Goal: Task Accomplishment & Management: Complete application form

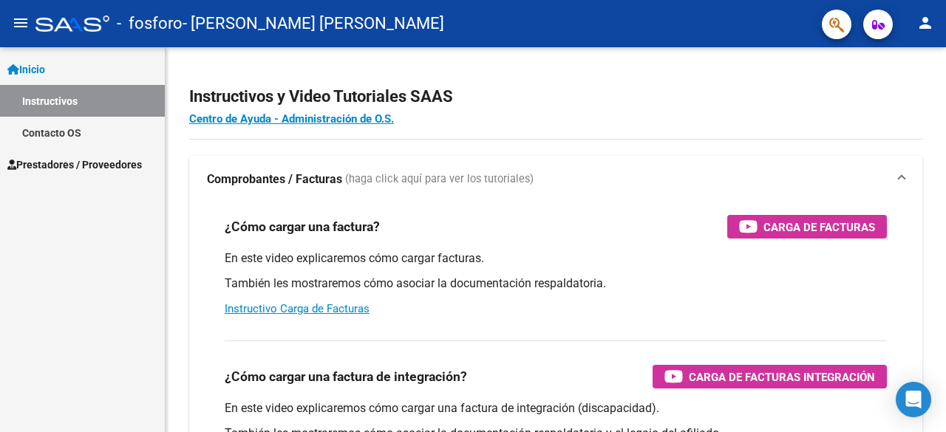
click at [83, 166] on span "Prestadores / Proveedores" at bounding box center [74, 165] width 134 height 16
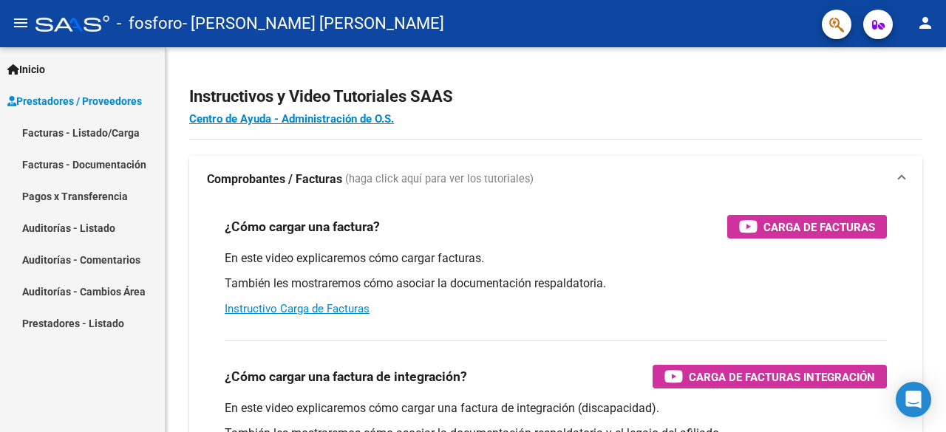
click at [93, 130] on link "Facturas - Listado/Carga" at bounding box center [82, 133] width 165 height 32
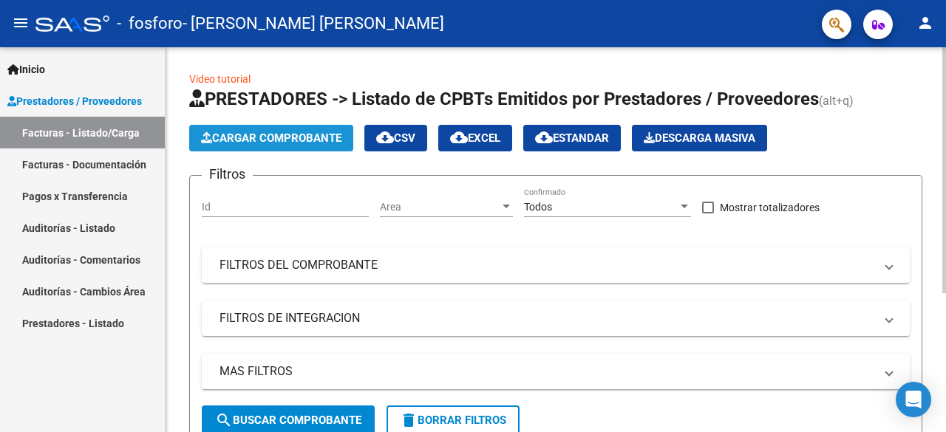
click at [244, 143] on span "Cargar Comprobante" at bounding box center [271, 138] width 140 height 13
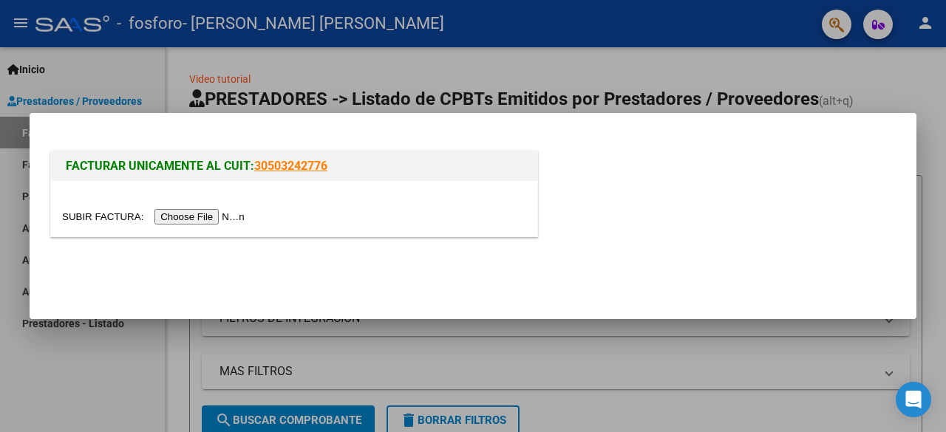
click at [220, 218] on input "file" at bounding box center [155, 217] width 187 height 16
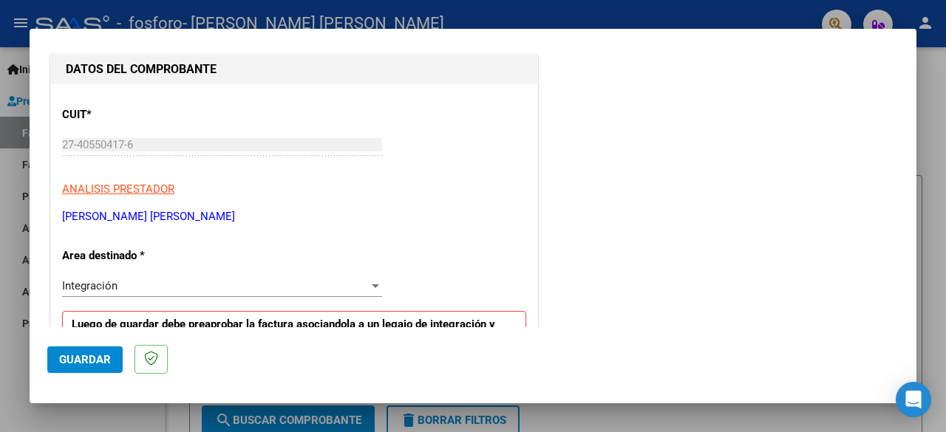
scroll to position [222, 0]
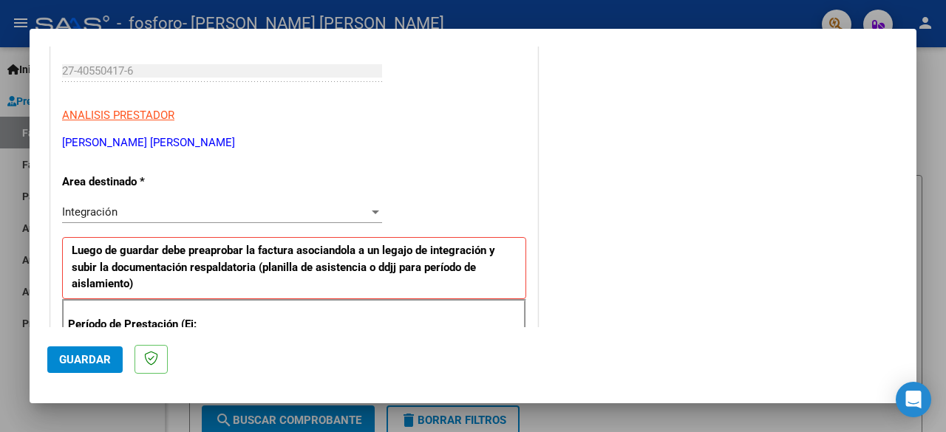
click at [294, 219] on div "Integración Seleccionar Area" at bounding box center [222, 212] width 320 height 22
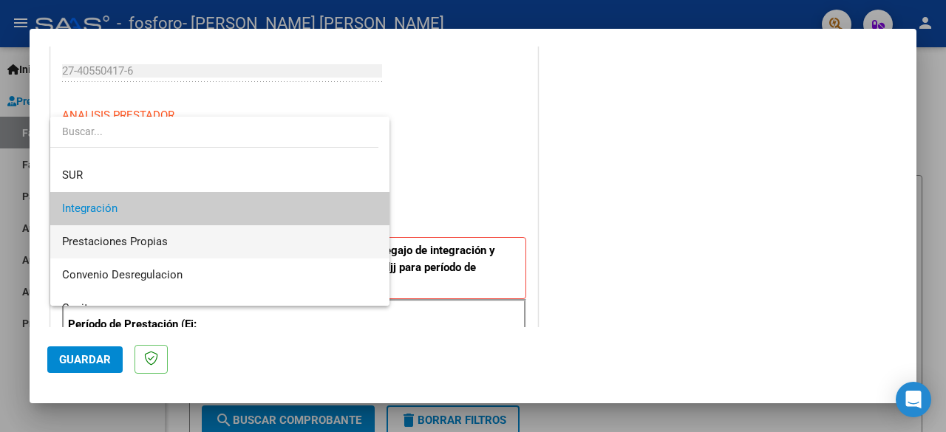
scroll to position [35, 0]
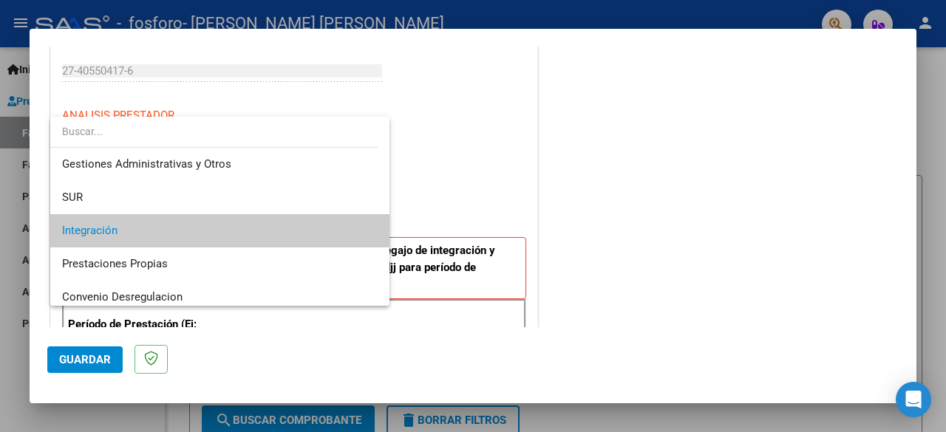
click at [505, 194] on div at bounding box center [473, 216] width 946 height 432
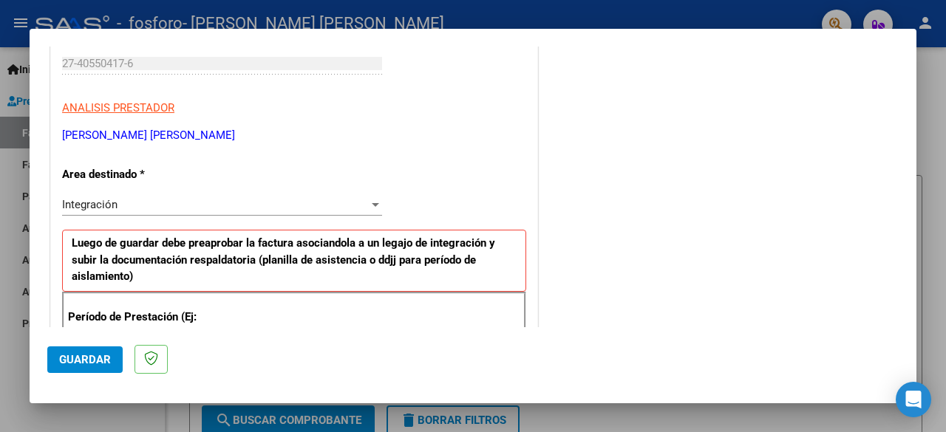
drag, startPoint x: 456, startPoint y: 160, endPoint x: 457, endPoint y: 185, distance: 25.1
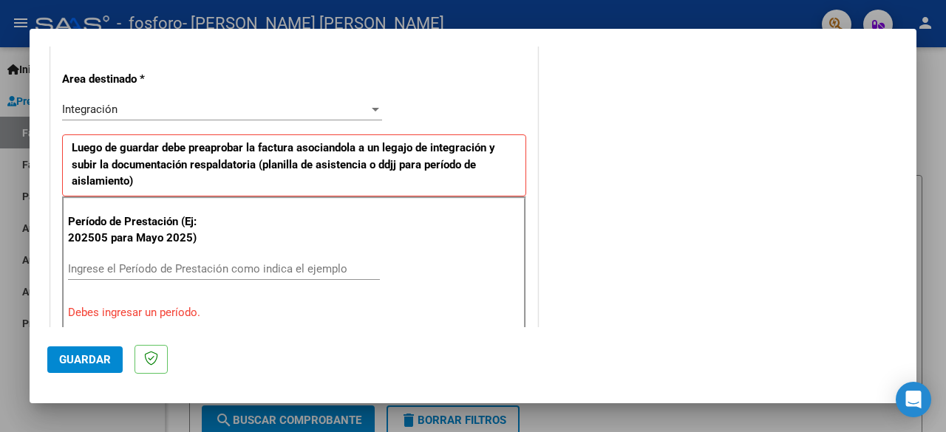
drag, startPoint x: 457, startPoint y: 185, endPoint x: 442, endPoint y: 220, distance: 37.7
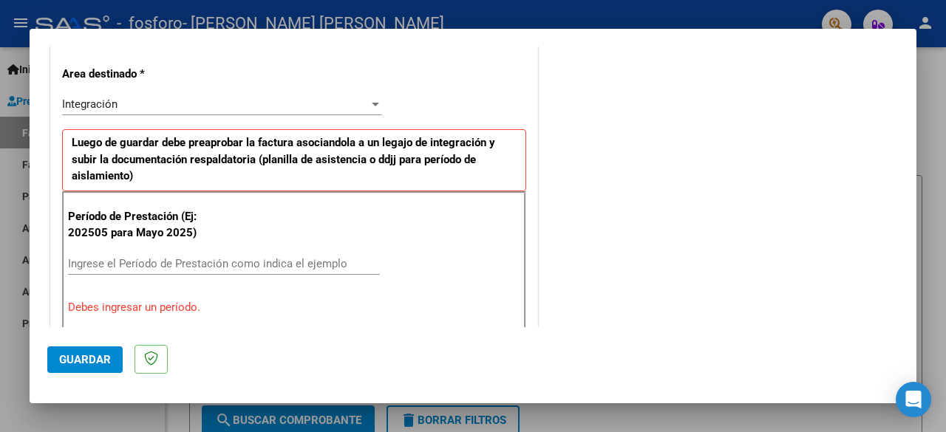
click at [304, 253] on div "Ingrese el Período de Prestación como indica el ejemplo" at bounding box center [224, 264] width 312 height 22
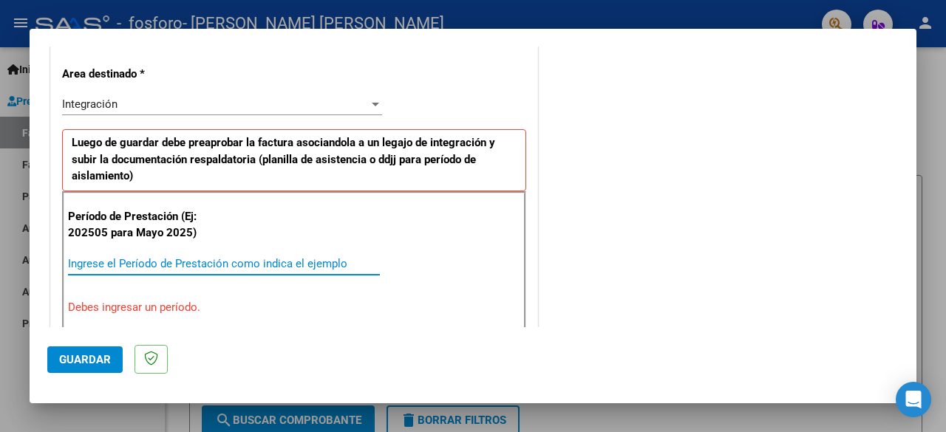
click at [311, 262] on input "Ingrese el Período de Prestación como indica el ejemplo" at bounding box center [224, 263] width 312 height 13
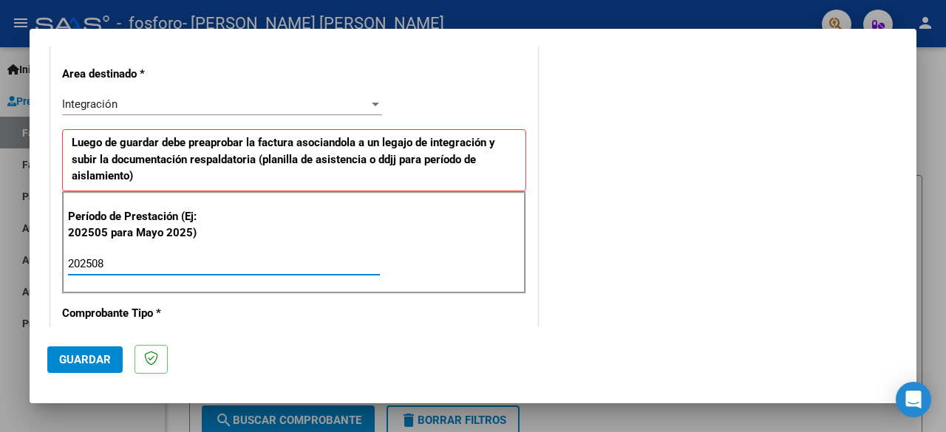
type input "202508"
click at [464, 194] on div "Período de Prestación (Ej: 202505 para Mayo 2025) 202508 Ingrese el Período de …" at bounding box center [294, 242] width 464 height 103
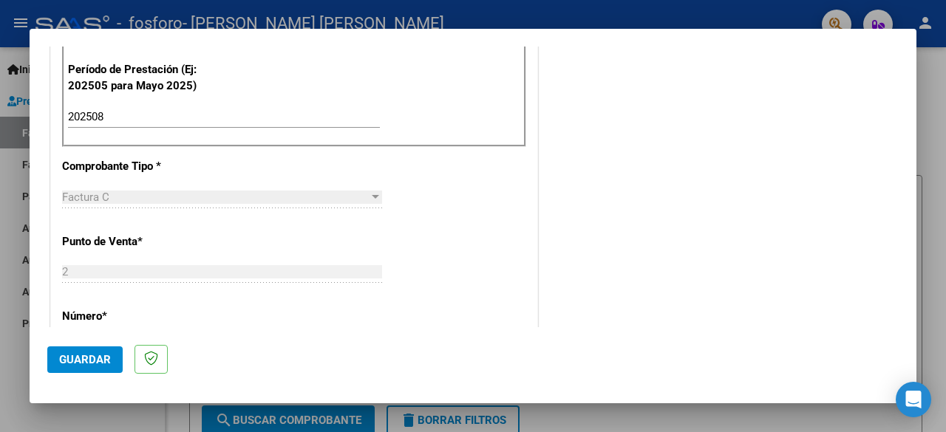
scroll to position [477, 0]
click at [145, 185] on div "Factura C Seleccionar Tipo" at bounding box center [222, 196] width 320 height 22
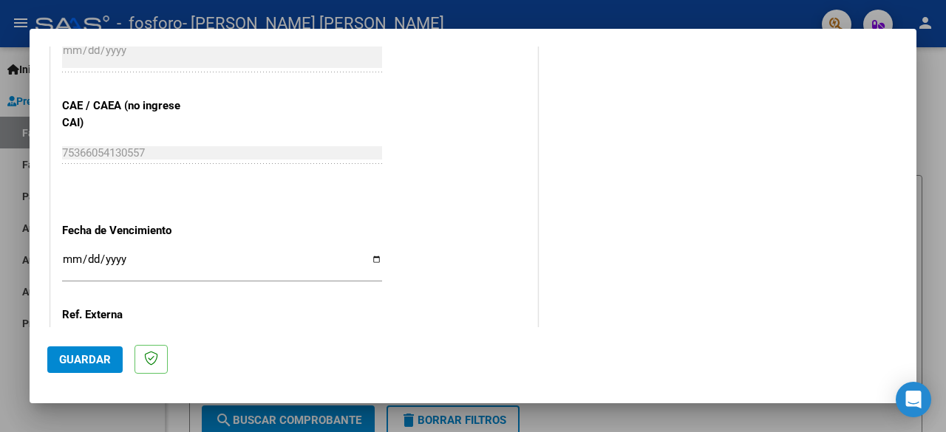
scroll to position [994, 0]
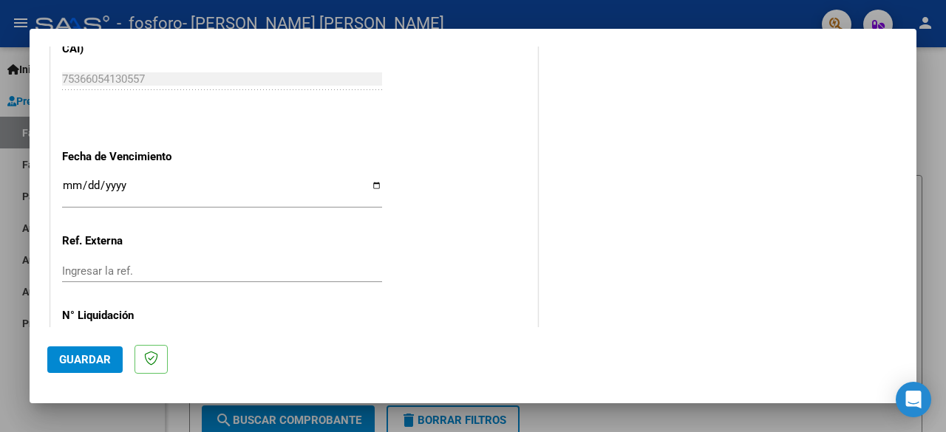
click at [91, 185] on input "Ingresar la fecha" at bounding box center [222, 192] width 320 height 24
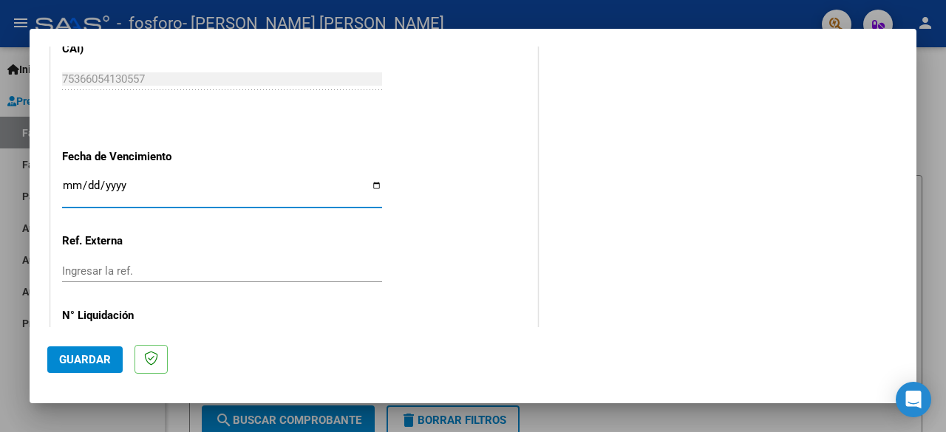
click at [366, 180] on input "Ingresar la fecha" at bounding box center [222, 192] width 320 height 24
type input "[DATE]"
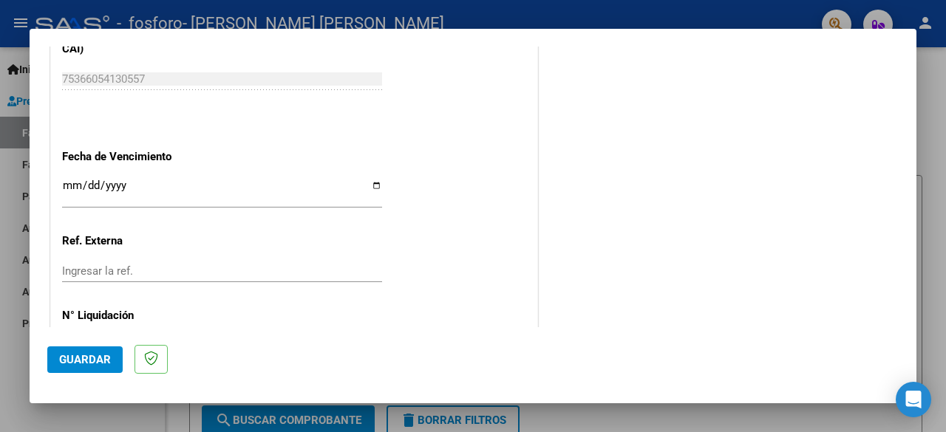
click at [98, 273] on input "Ingresar la ref." at bounding box center [222, 270] width 320 height 13
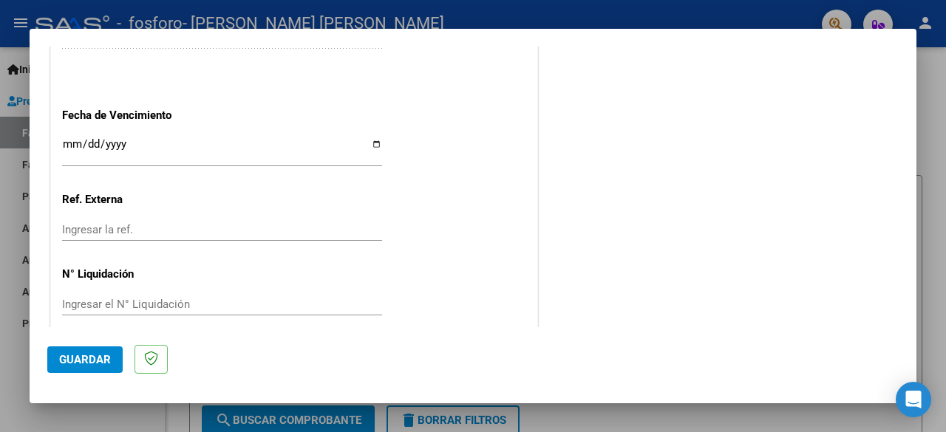
scroll to position [1049, 0]
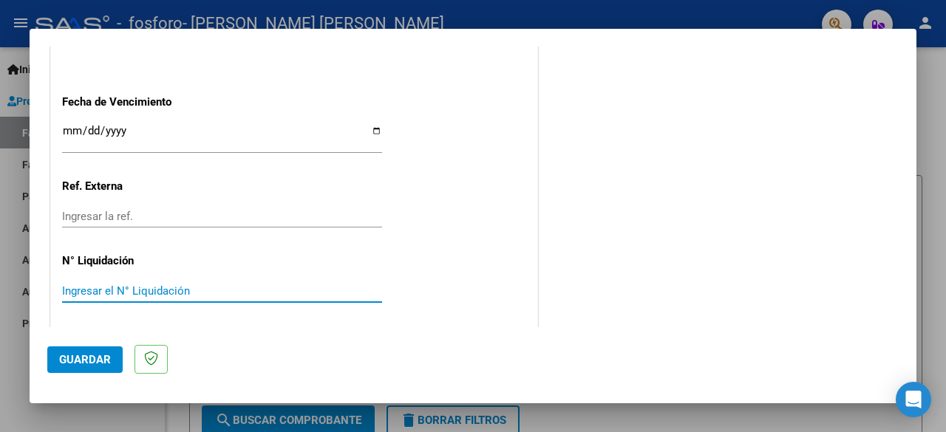
click at [114, 289] on input "Ingresar el N° Liquidación" at bounding box center [222, 290] width 320 height 13
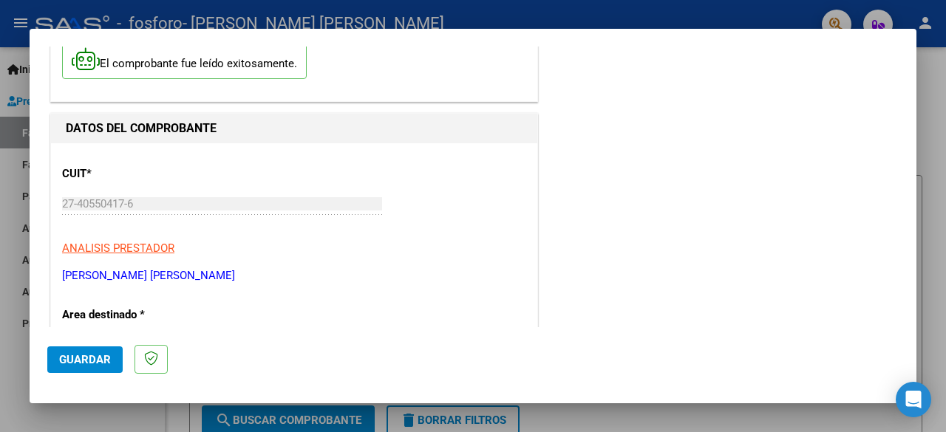
scroll to position [0, 0]
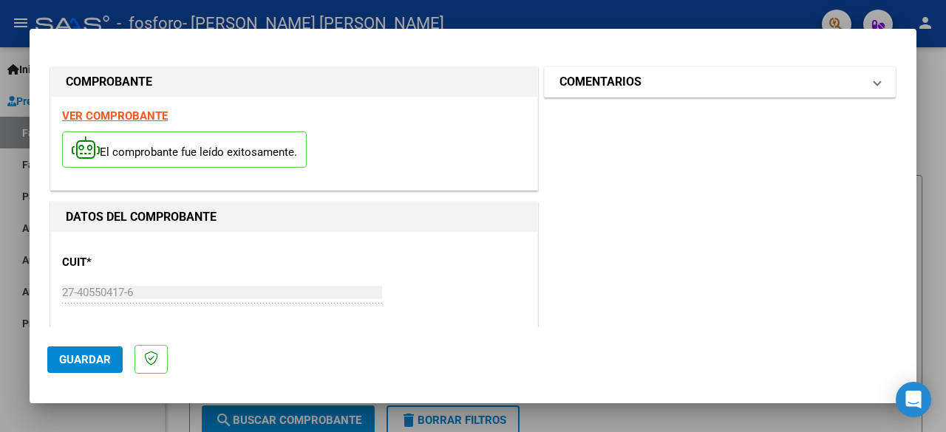
click at [629, 89] on h1 "COMENTARIOS" at bounding box center [600, 82] width 82 height 18
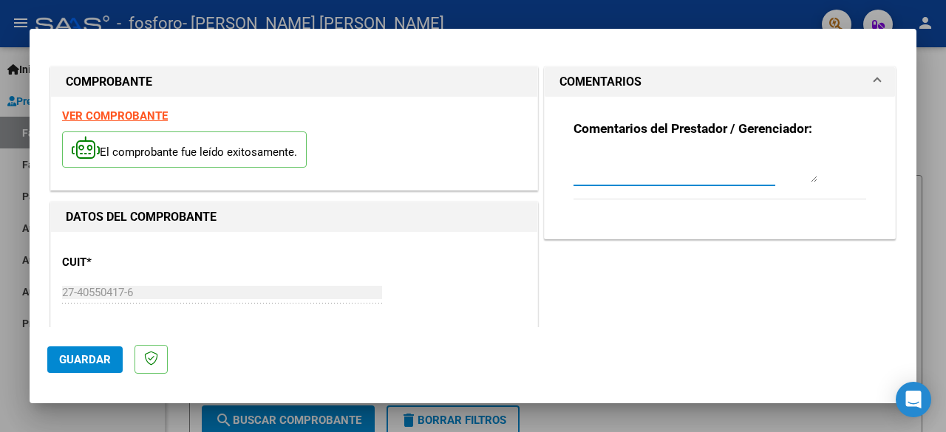
click at [669, 175] on textarea at bounding box center [695, 168] width 244 height 30
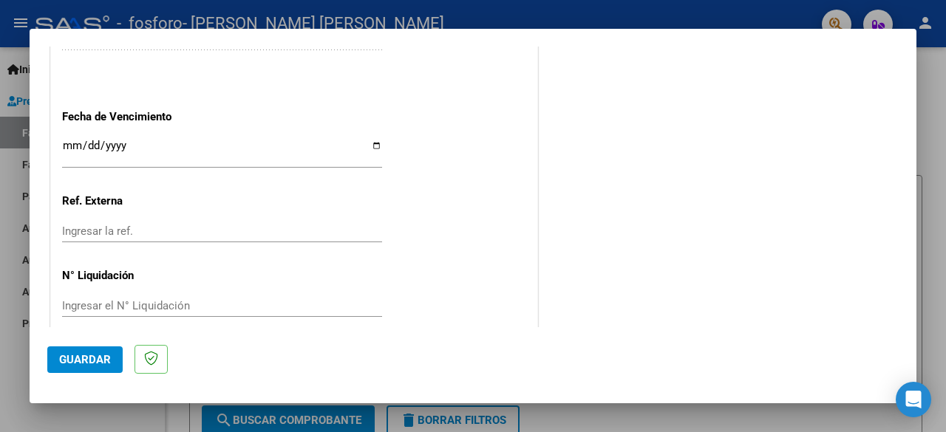
scroll to position [1049, 0]
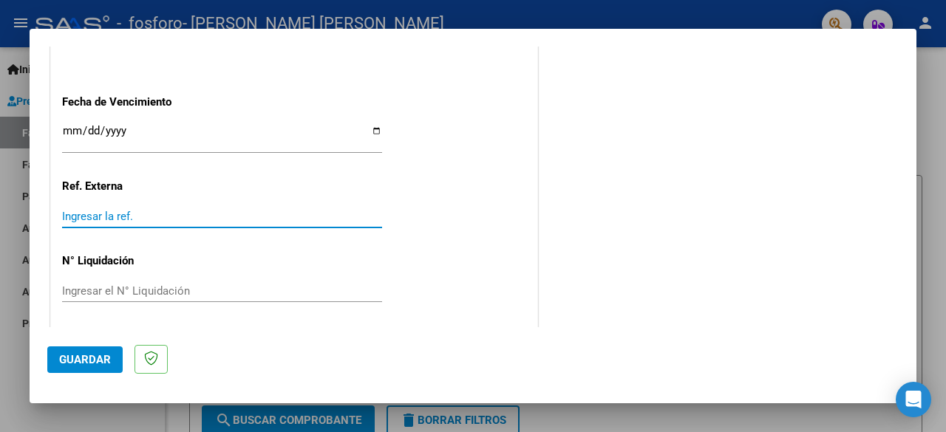
click at [177, 210] on input "Ingresar la ref." at bounding box center [222, 216] width 320 height 13
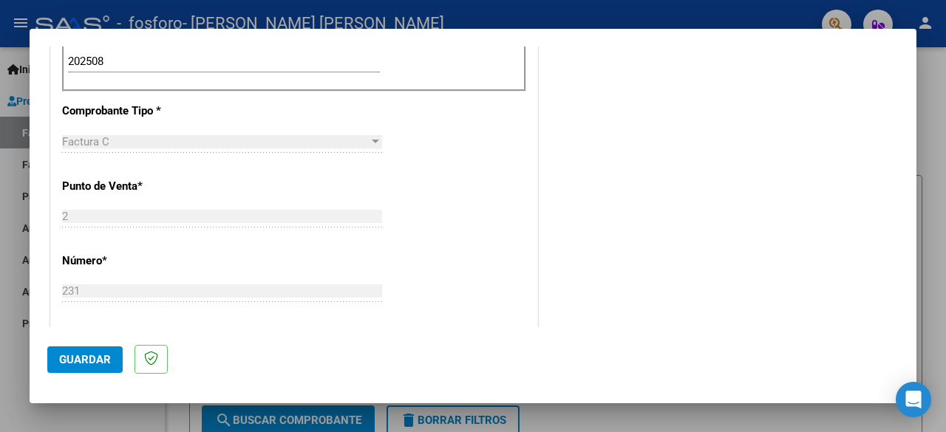
scroll to position [236, 0]
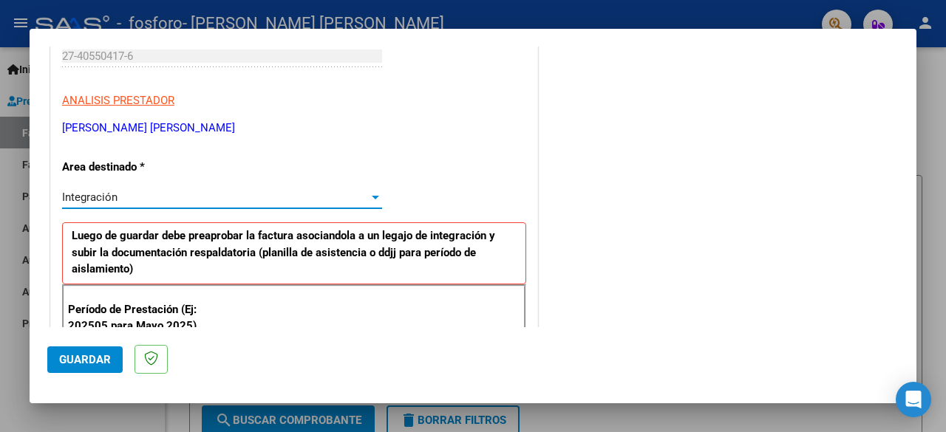
click at [182, 202] on div "Integración" at bounding box center [215, 197] width 307 height 13
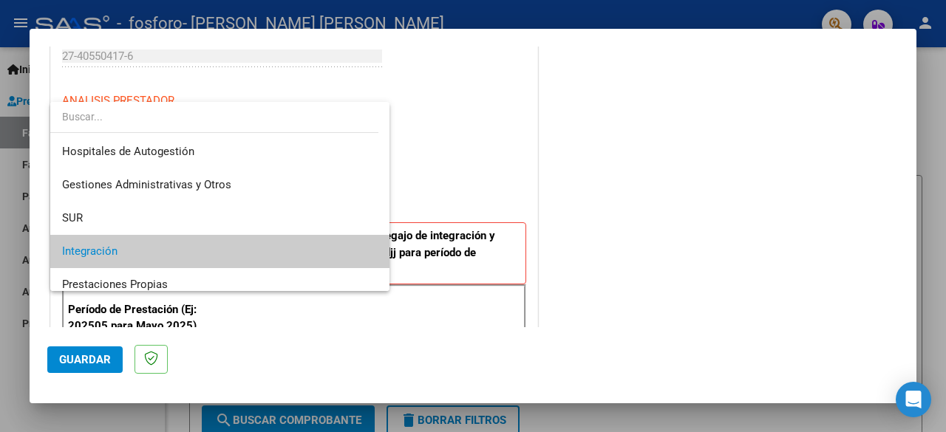
scroll to position [55, 0]
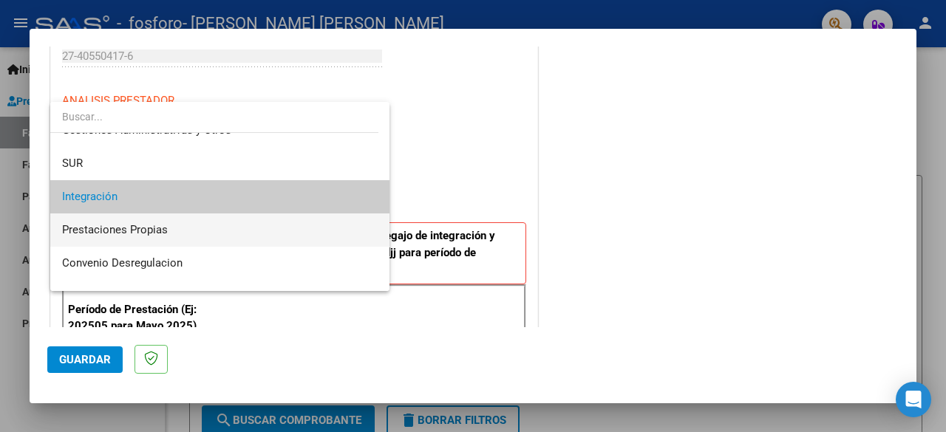
click at [189, 227] on span "Prestaciones Propias" at bounding box center [220, 230] width 316 height 33
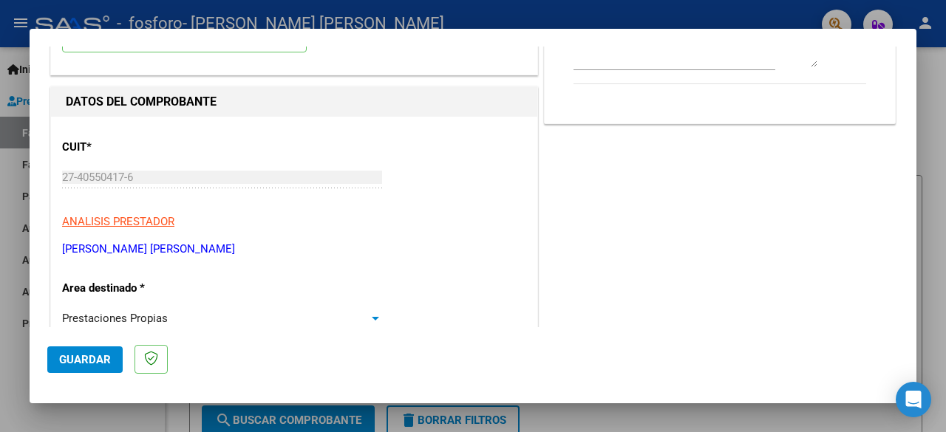
scroll to position [147, 0]
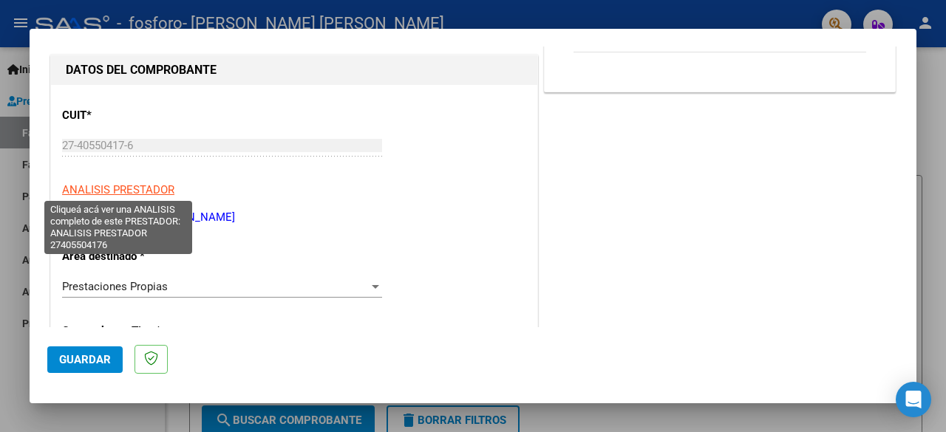
click at [157, 189] on span "ANALISIS PRESTADOR" at bounding box center [118, 189] width 112 height 13
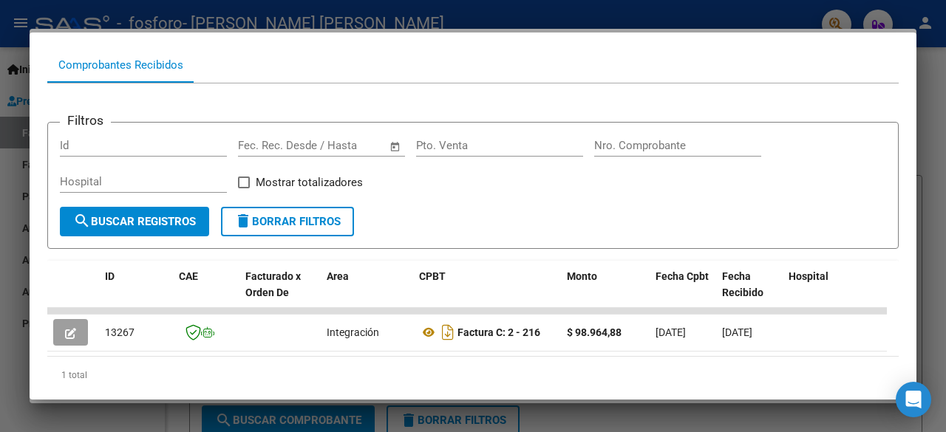
scroll to position [197, 0]
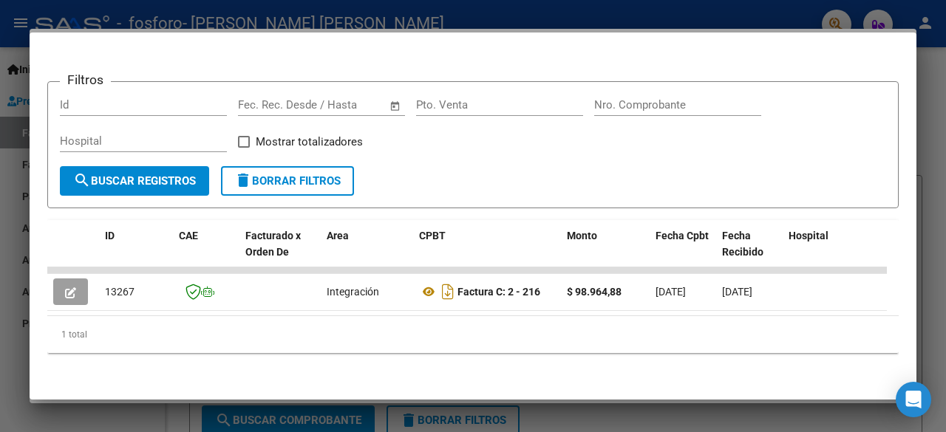
click at [926, 154] on div at bounding box center [473, 216] width 946 height 432
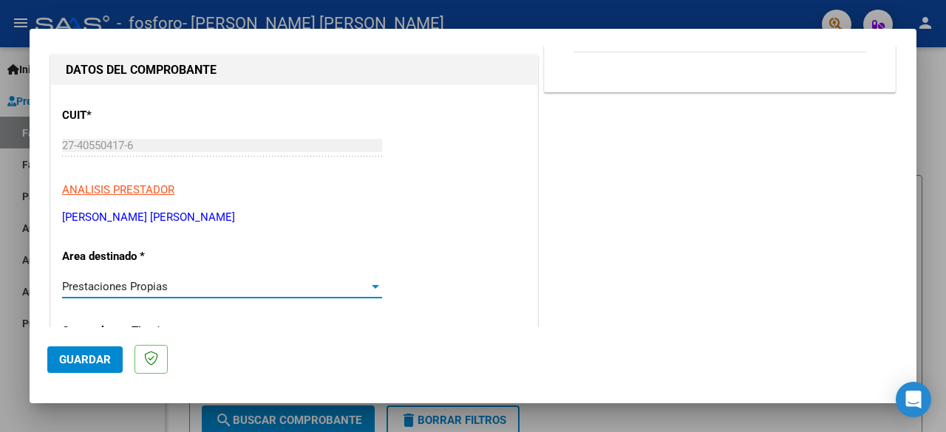
click at [248, 281] on div "Prestaciones Propias" at bounding box center [215, 286] width 307 height 13
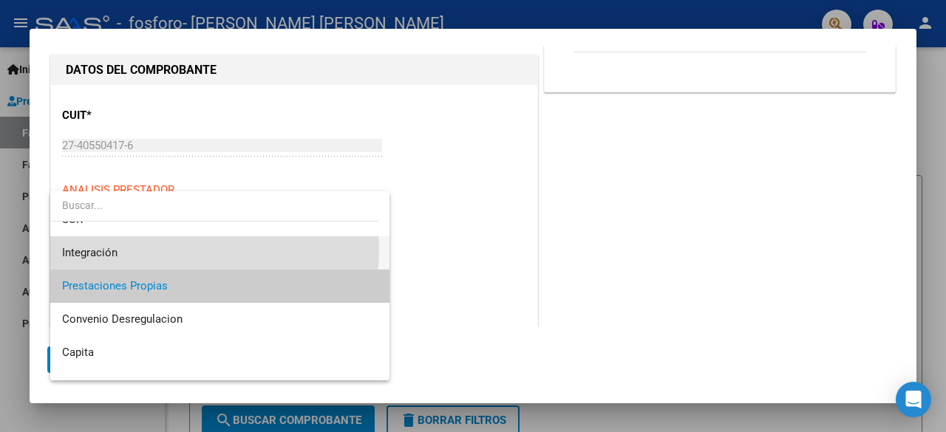
click at [197, 250] on span "Integración" at bounding box center [220, 252] width 316 height 33
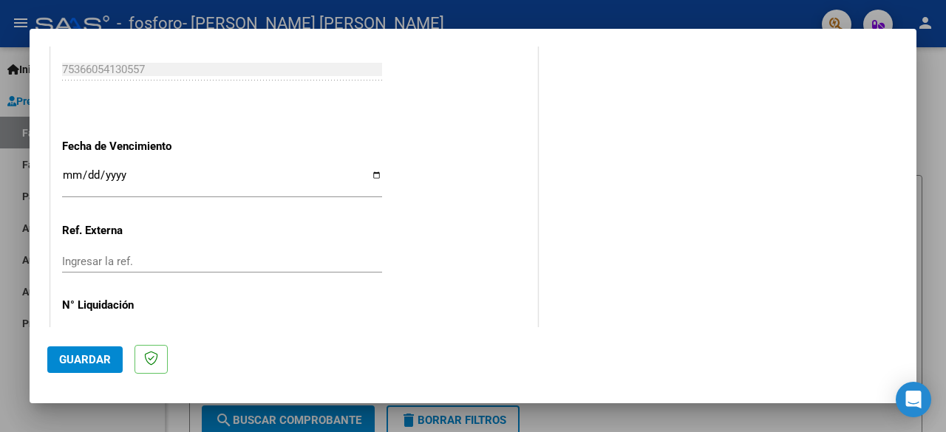
scroll to position [1088, 0]
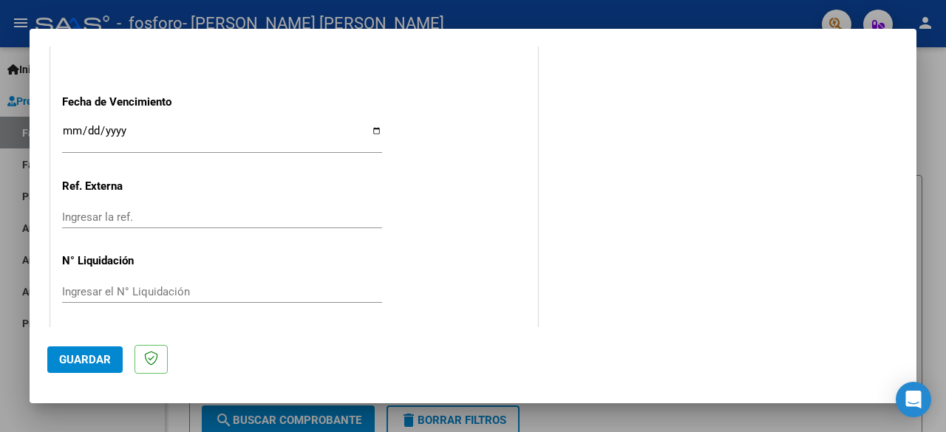
click at [200, 221] on div "Ingresar la ref." at bounding box center [222, 217] width 320 height 22
click at [199, 216] on input "Ingresar la ref." at bounding box center [222, 217] width 320 height 13
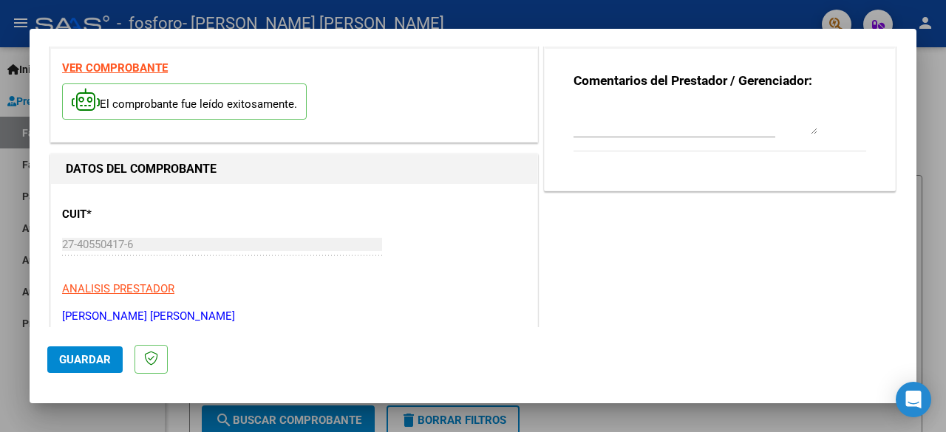
scroll to position [0, 0]
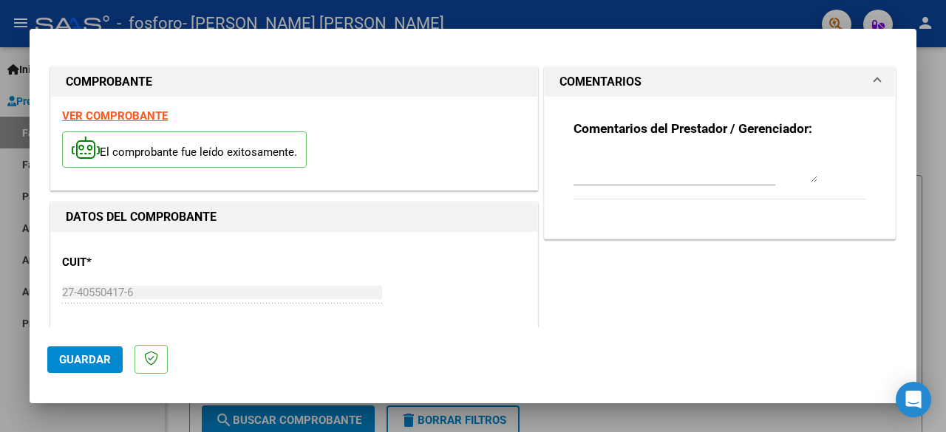
click at [720, 159] on textarea at bounding box center [695, 168] width 244 height 30
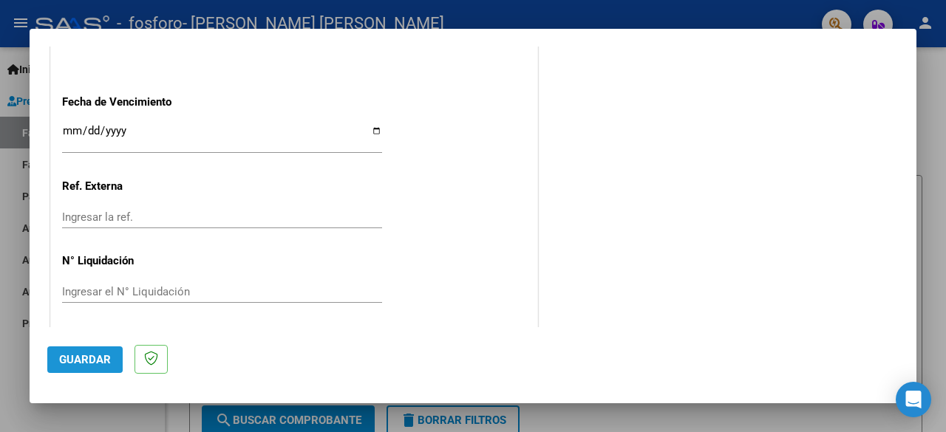
click at [64, 351] on button "Guardar" at bounding box center [84, 360] width 75 height 27
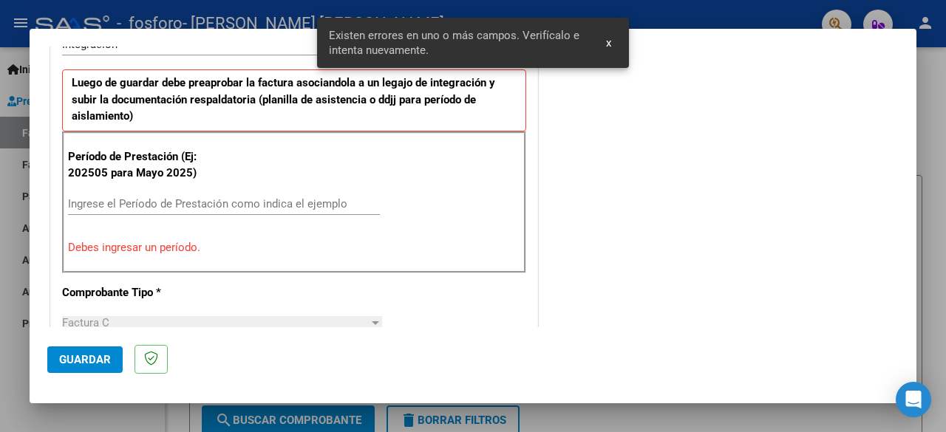
scroll to position [388, 0]
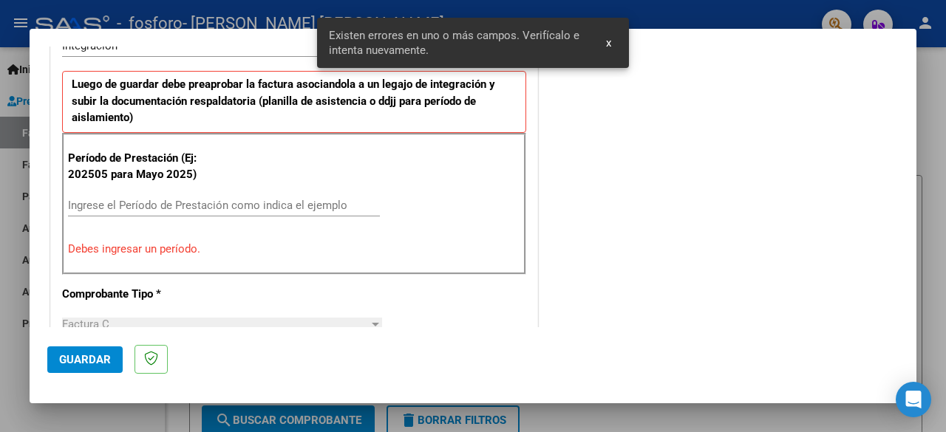
click at [209, 251] on p "Debes ingresar un período." at bounding box center [294, 249] width 452 height 17
click at [167, 199] on input "Ingrese el Período de Prestación como indica el ejemplo" at bounding box center [224, 205] width 312 height 13
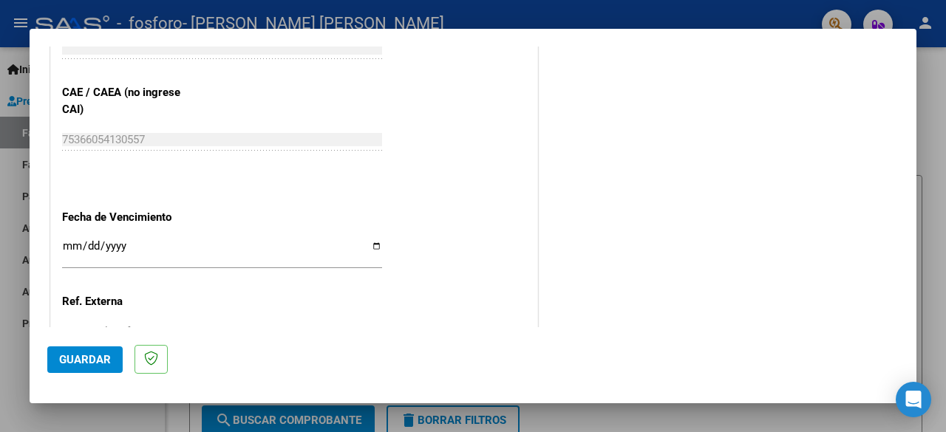
scroll to position [1049, 0]
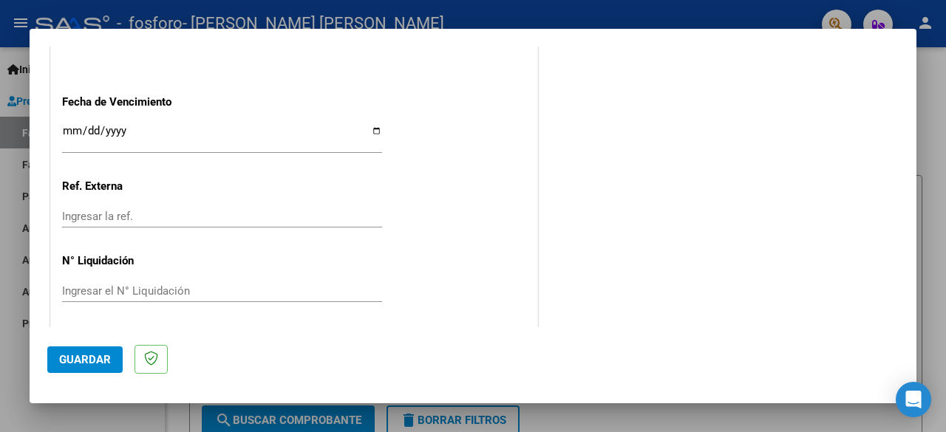
type input "202508"
click at [68, 361] on span "Guardar" at bounding box center [85, 359] width 52 height 13
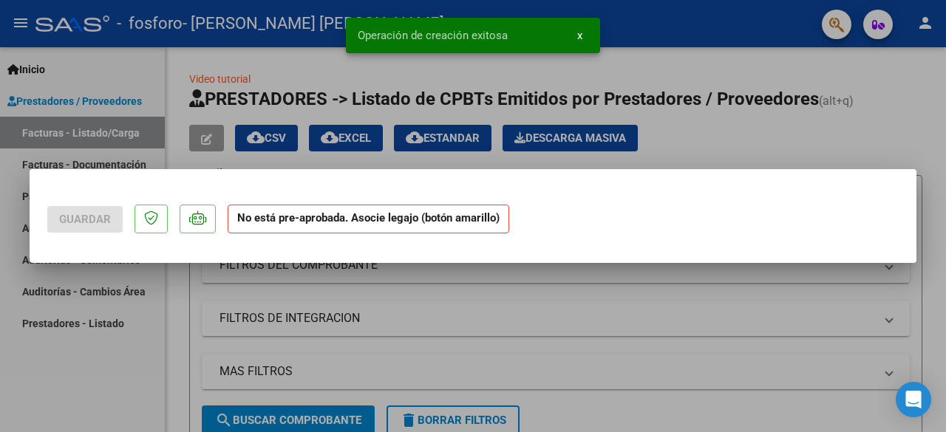
scroll to position [0, 0]
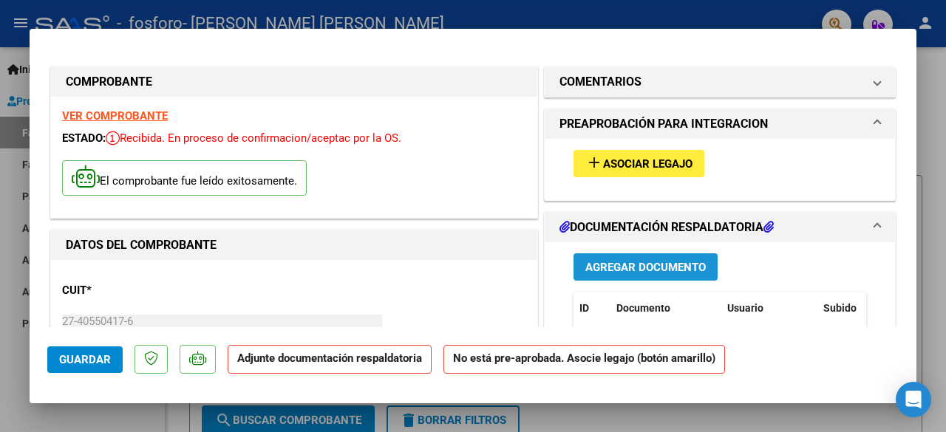
click at [653, 261] on span "Agregar Documento" at bounding box center [645, 267] width 120 height 13
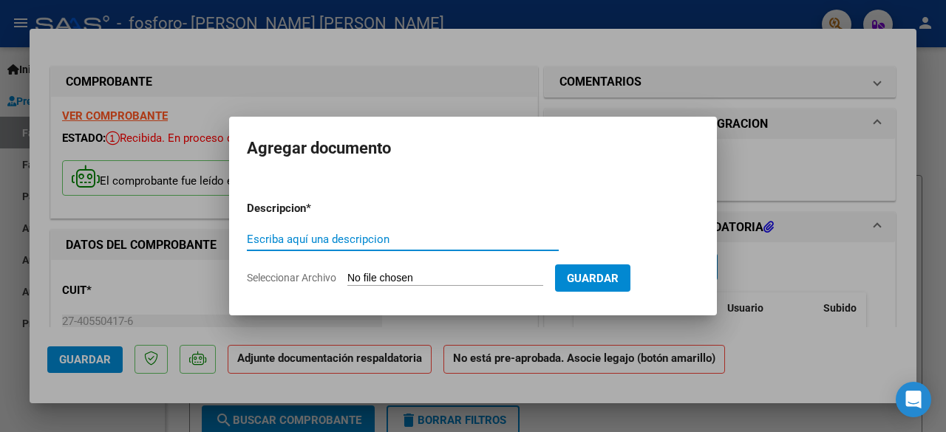
click at [443, 239] on input "Escriba aquí una descripcion" at bounding box center [403, 239] width 312 height 13
type input "P"
type input "Asistencia [DATE]"
click at [307, 273] on span "Seleccionar Archivo" at bounding box center [291, 278] width 89 height 12
click at [347, 273] on input "Seleccionar Archivo" at bounding box center [445, 279] width 196 height 14
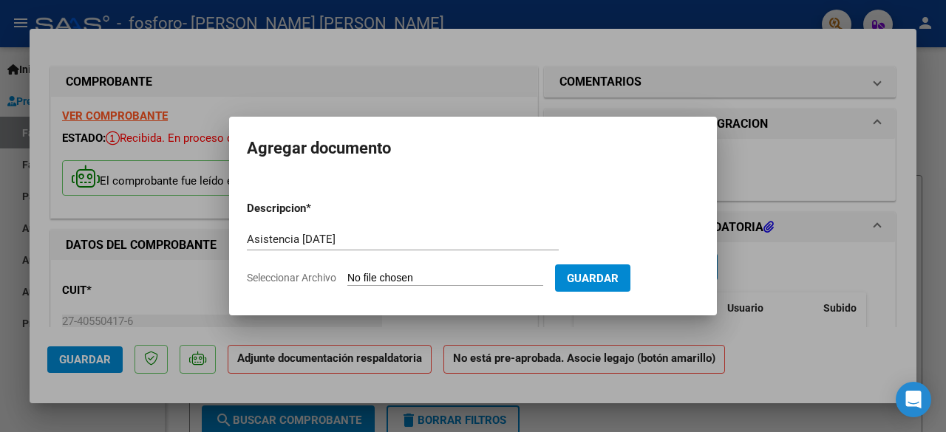
type input "C:\fakepath\[PERSON_NAME]. Asistencia [DATE].pdf"
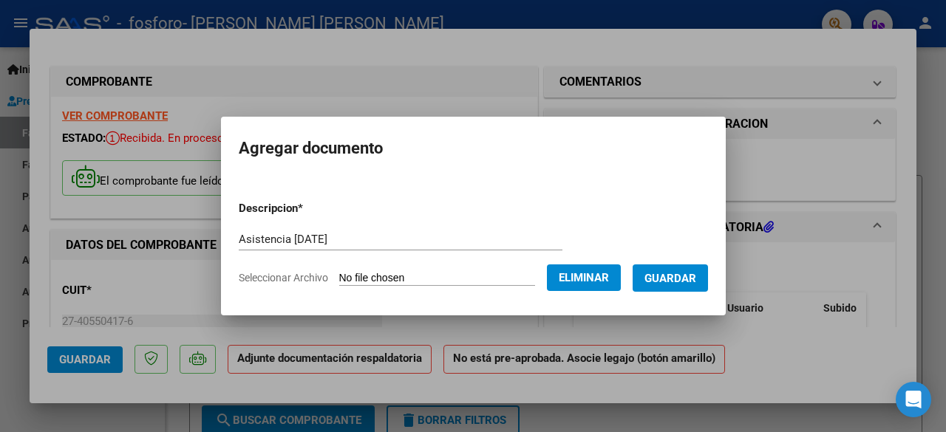
click at [680, 277] on span "Guardar" at bounding box center [670, 278] width 52 height 13
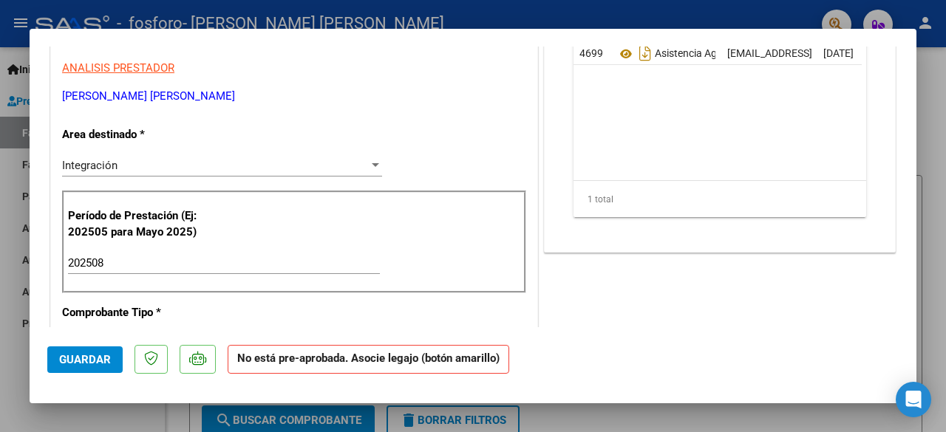
scroll to position [369, 0]
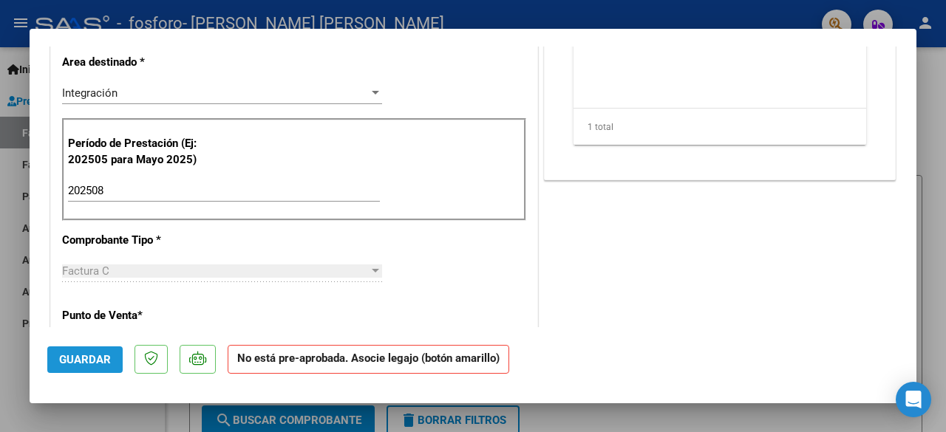
click at [112, 348] on button "Guardar" at bounding box center [84, 360] width 75 height 27
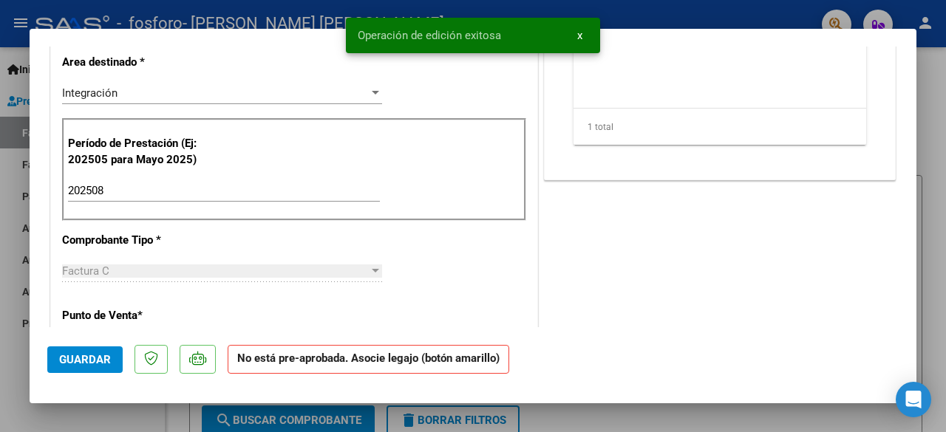
click at [717, 410] on div at bounding box center [473, 216] width 946 height 432
type input "$ 0,00"
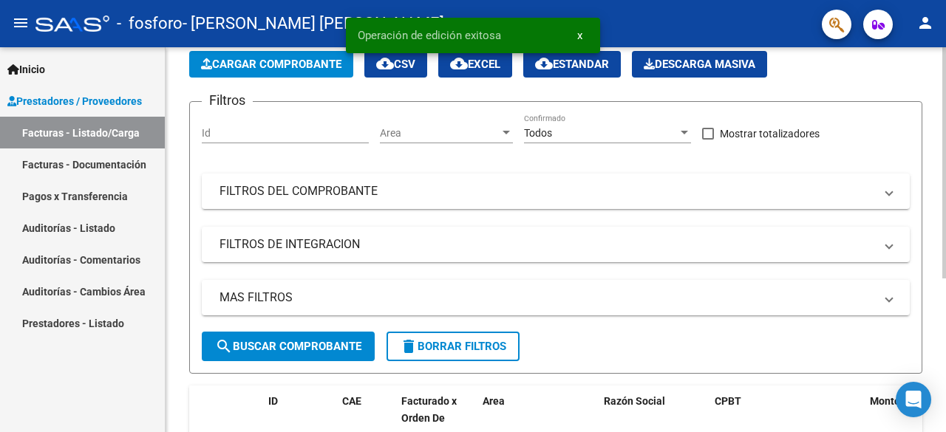
scroll to position [148, 0]
